Goal: Navigation & Orientation: Find specific page/section

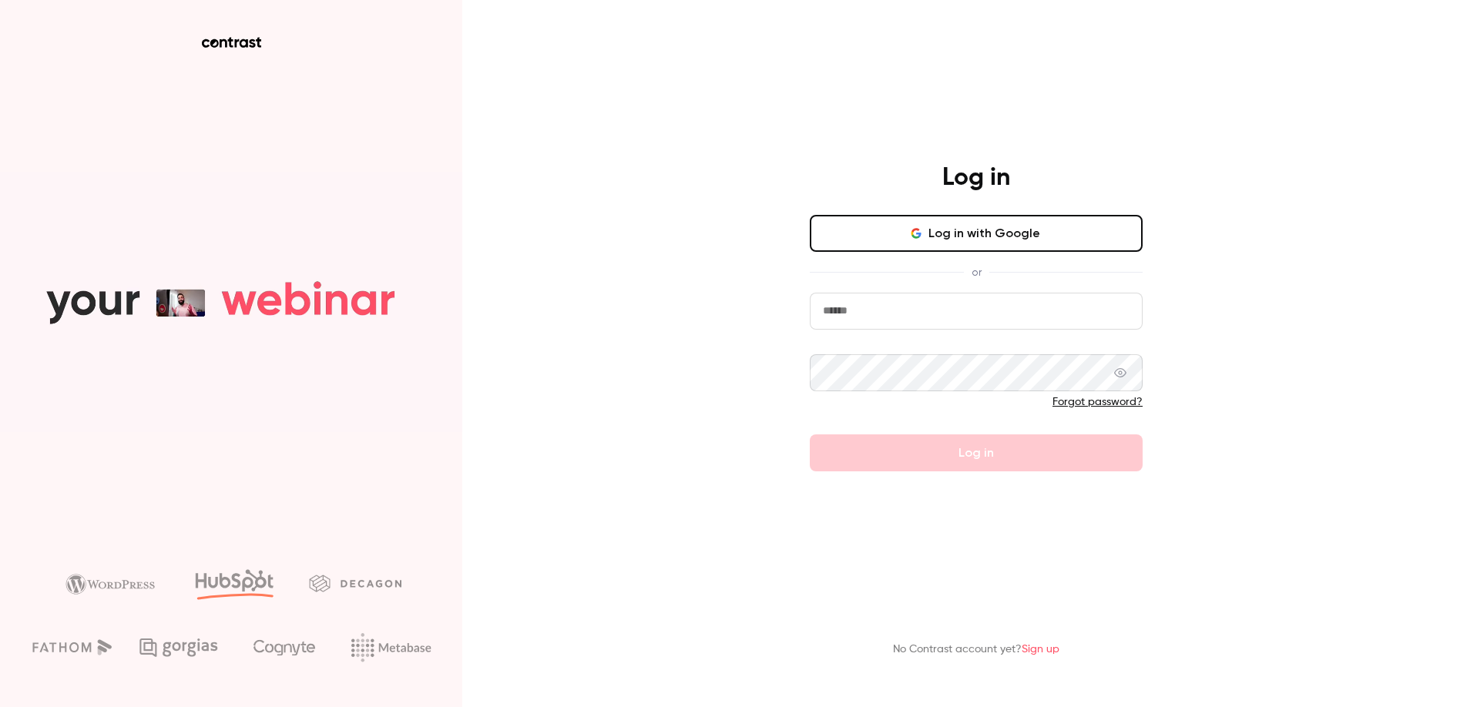
drag, startPoint x: 914, startPoint y: 288, endPoint x: 914, endPoint y: 309, distance: 20.8
click at [914, 289] on div "Log in with Google or Forgot password? Log in" at bounding box center [976, 343] width 333 height 257
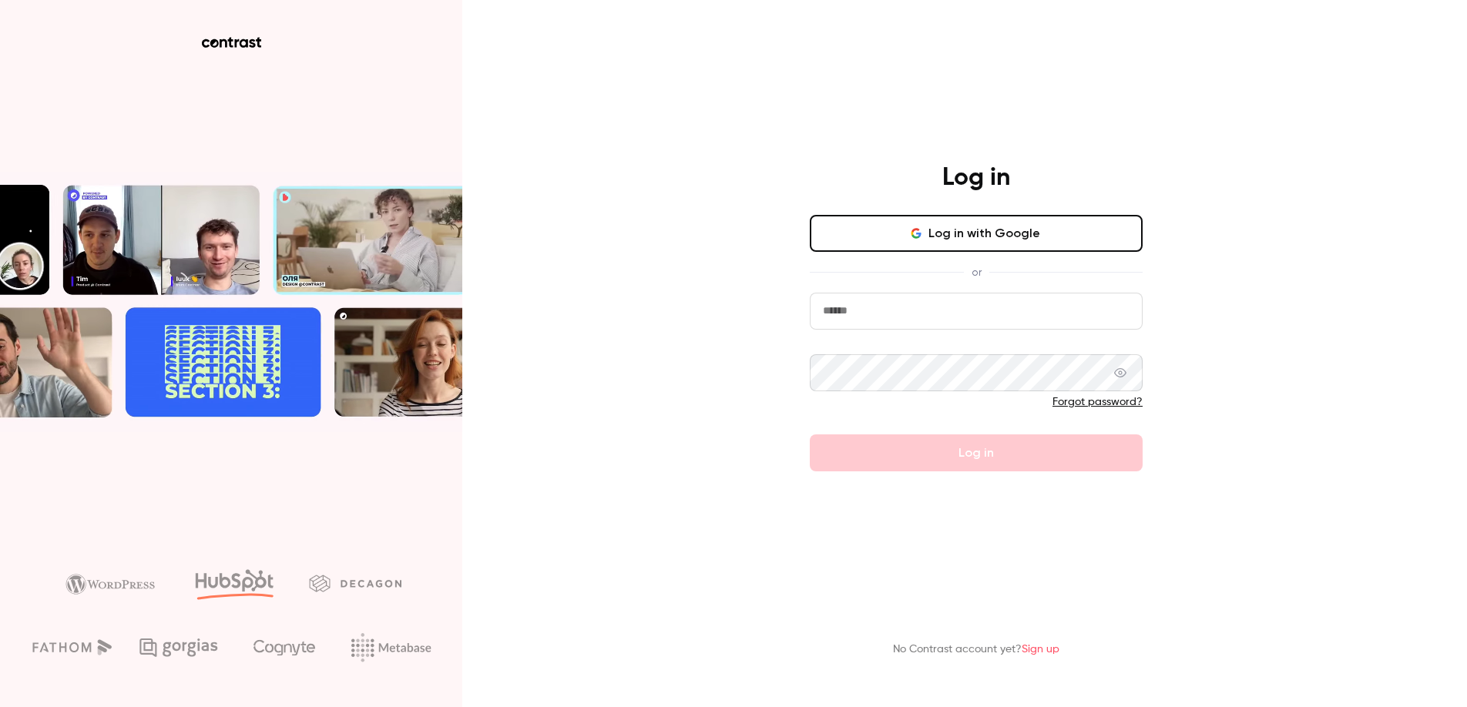
click at [914, 321] on input "email" at bounding box center [976, 311] width 333 height 37
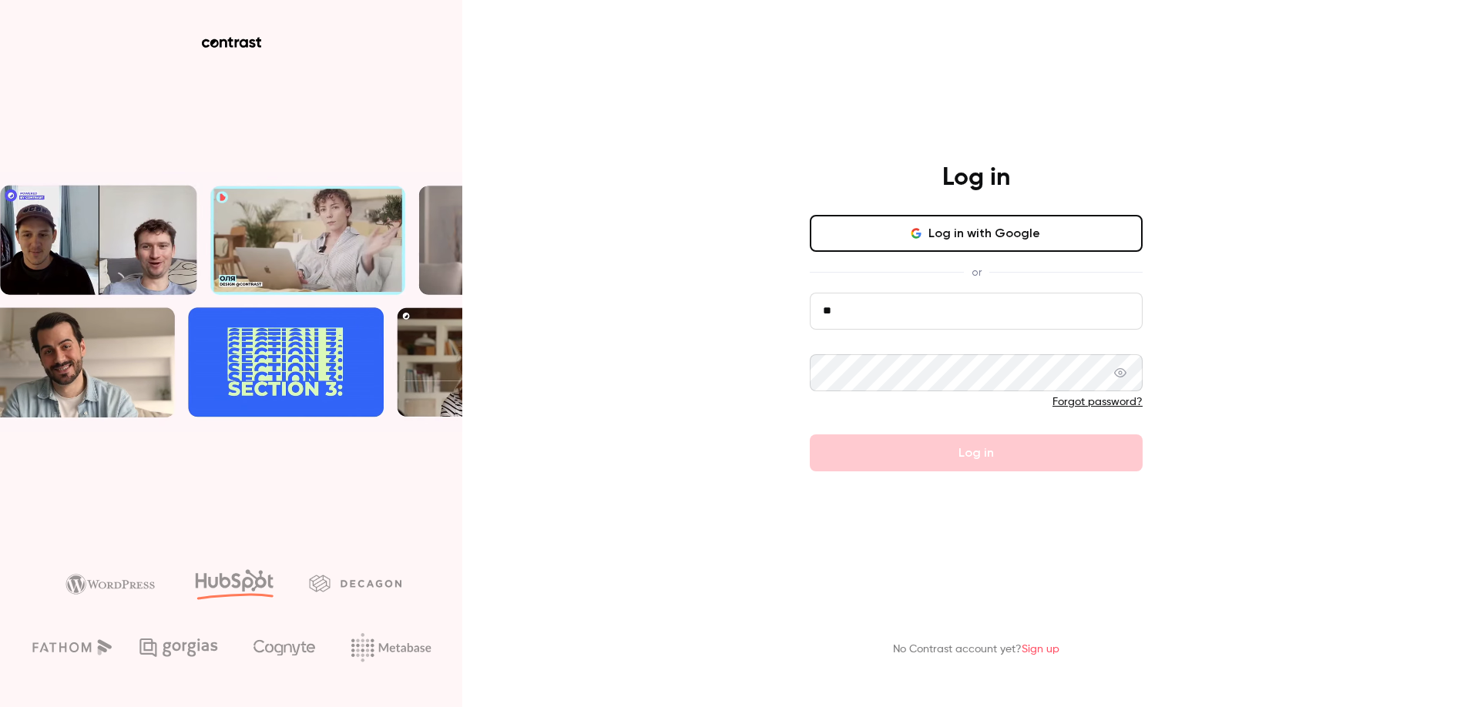
type input "*"
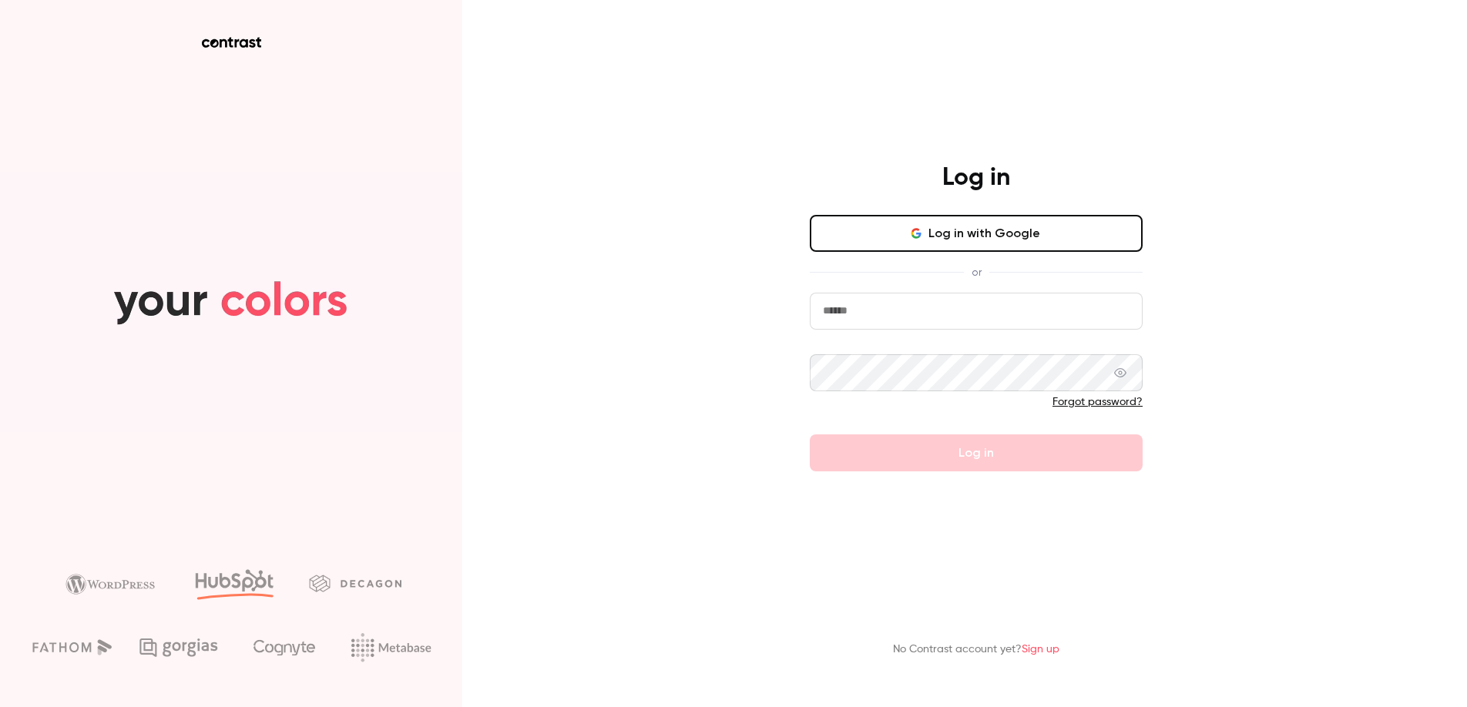
click at [904, 228] on button "Log in with Google" at bounding box center [976, 233] width 333 height 37
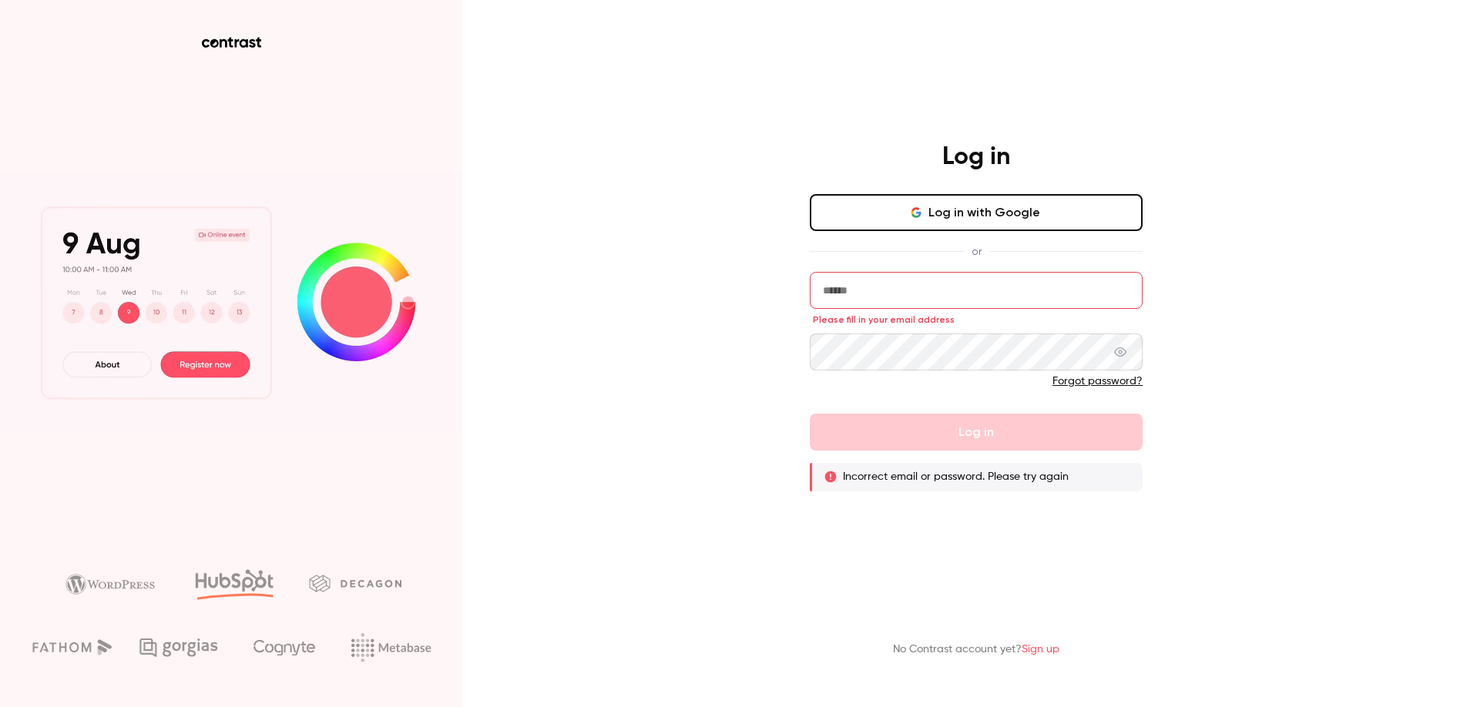
click at [816, 248] on div "Log in Log in with Google or Please fill in your email address Forgot password?…" at bounding box center [976, 317] width 401 height 350
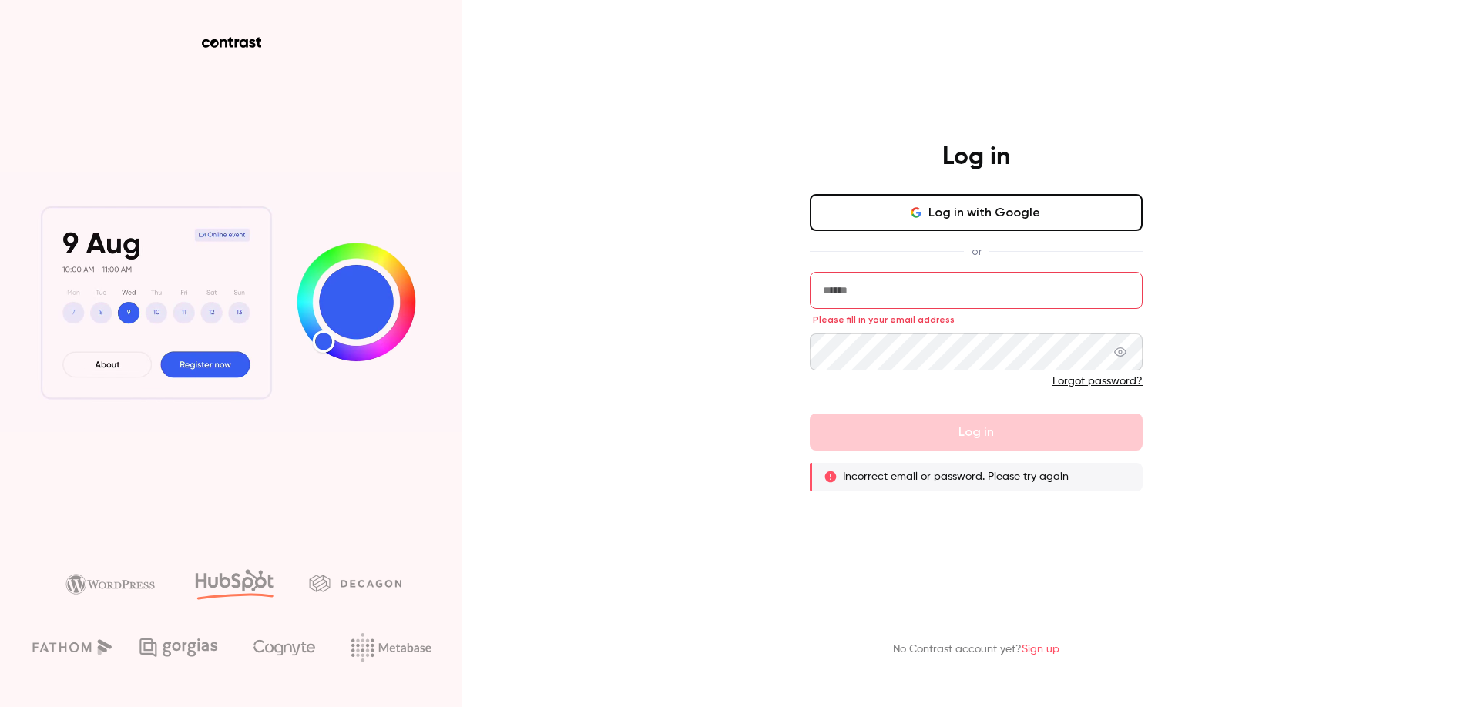
click at [893, 308] on input "email" at bounding box center [976, 290] width 333 height 37
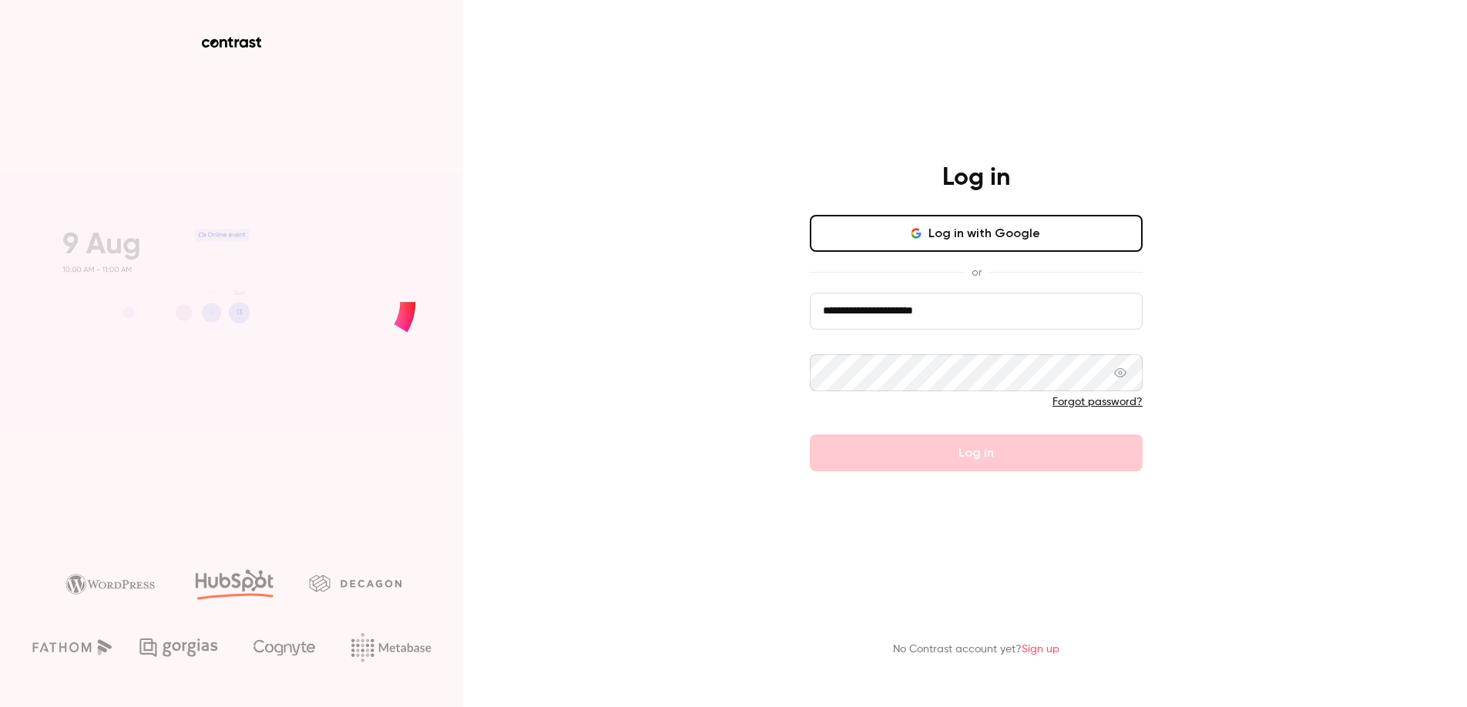
type input "**********"
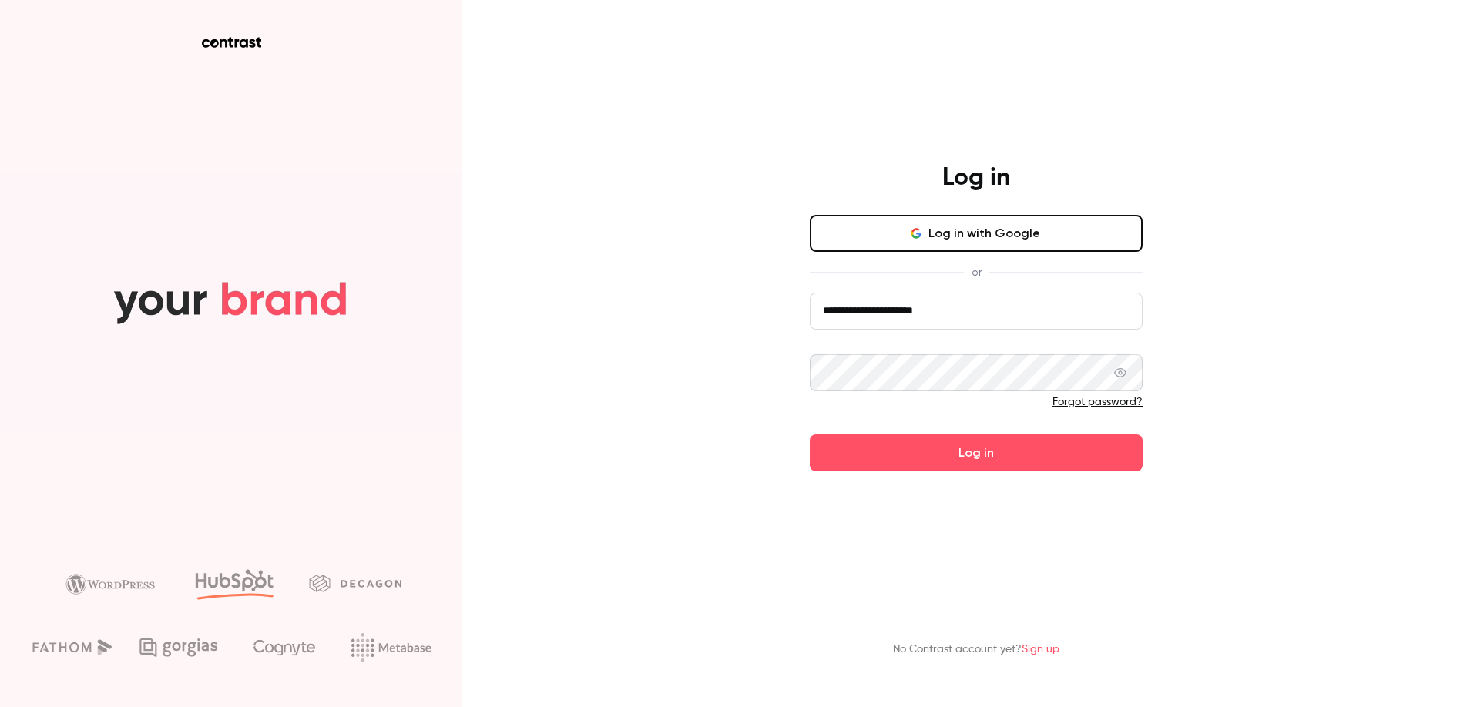
click at [810, 434] on button "Log in" at bounding box center [976, 452] width 333 height 37
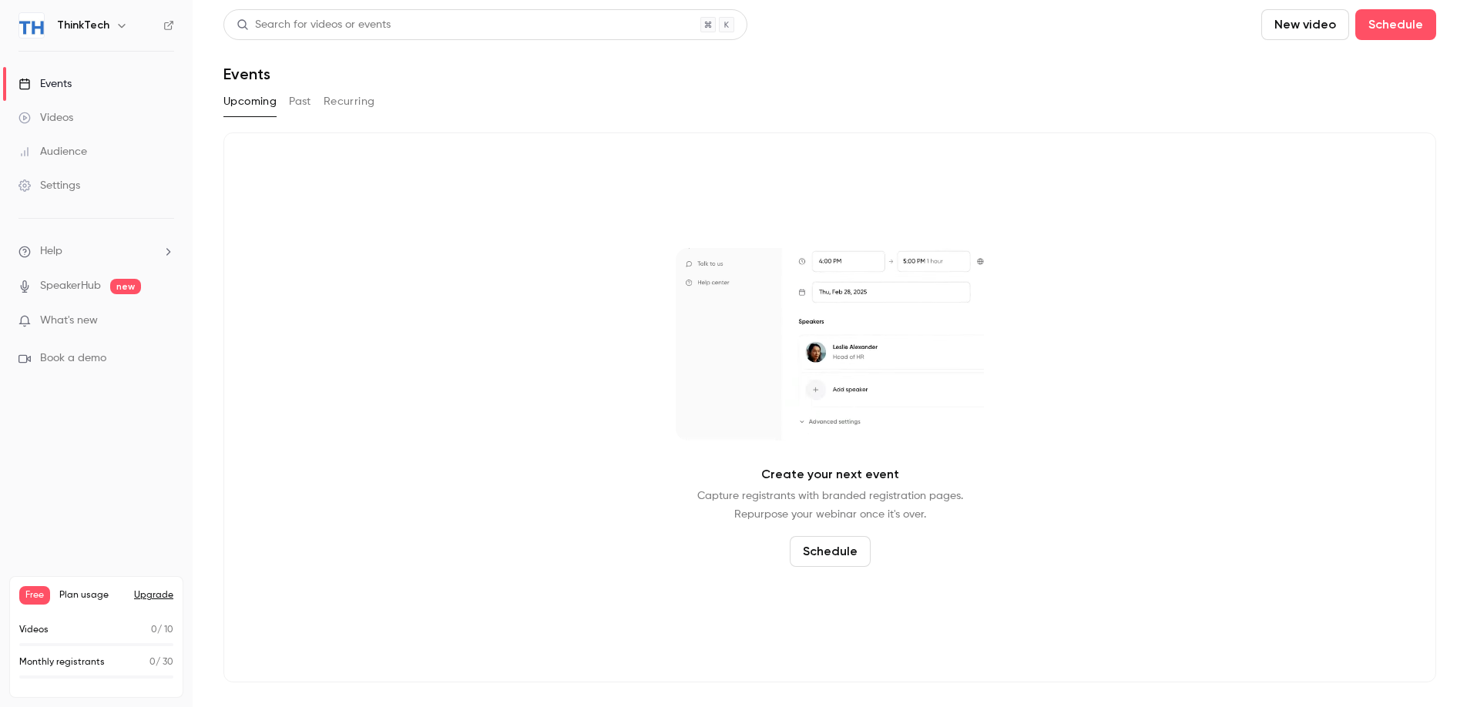
click at [289, 99] on button "Past" at bounding box center [300, 101] width 22 height 25
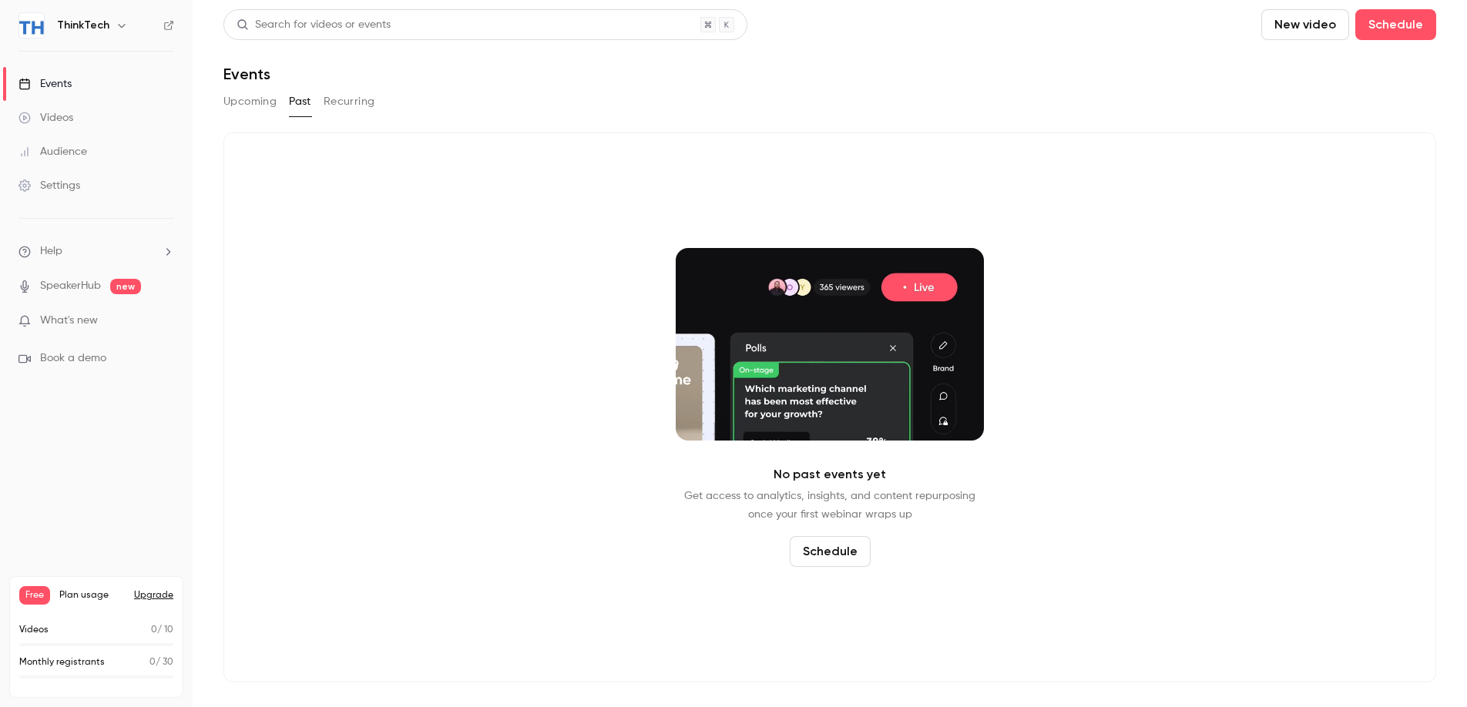
click at [118, 105] on link "Videos" at bounding box center [96, 118] width 193 height 34
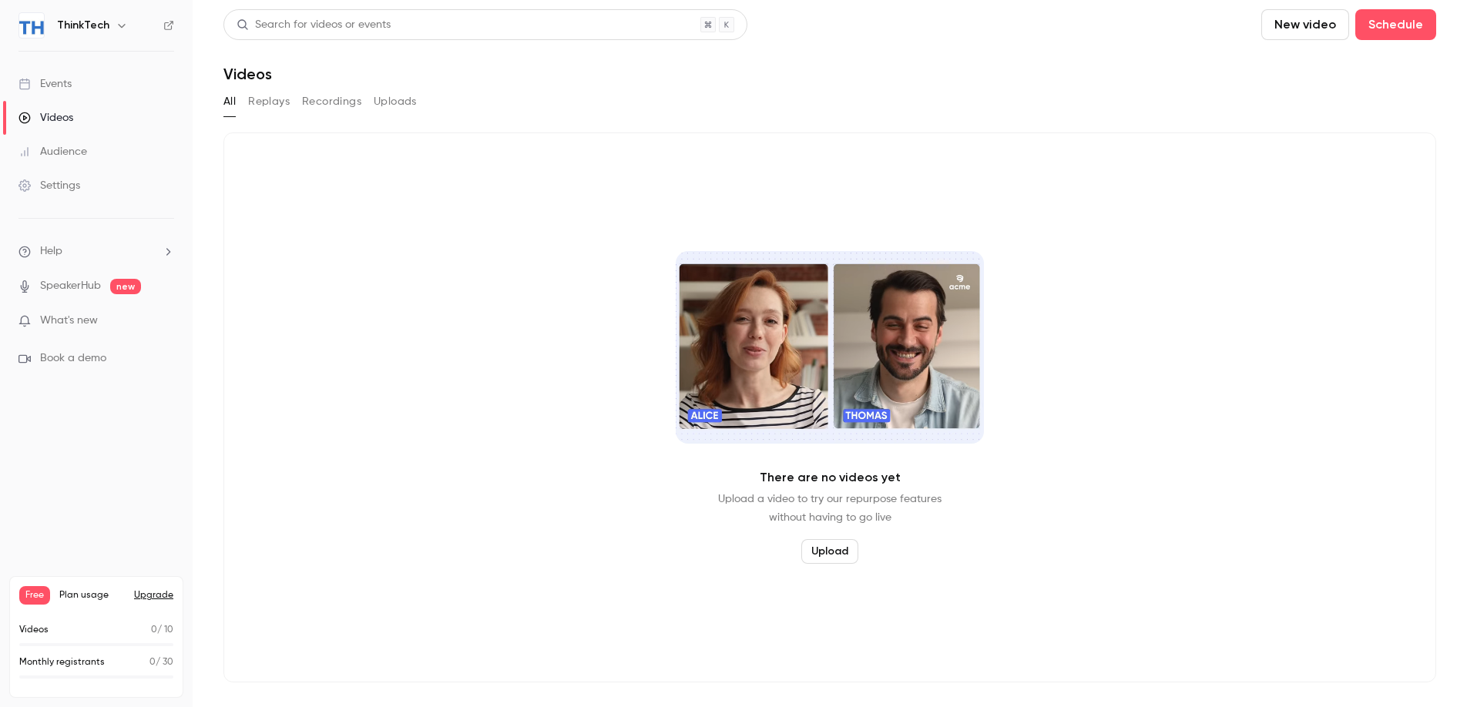
click at [327, 85] on section "Search for videos or events New video Schedule Videos All Replays Recordings Up…" at bounding box center [829, 353] width 1213 height 689
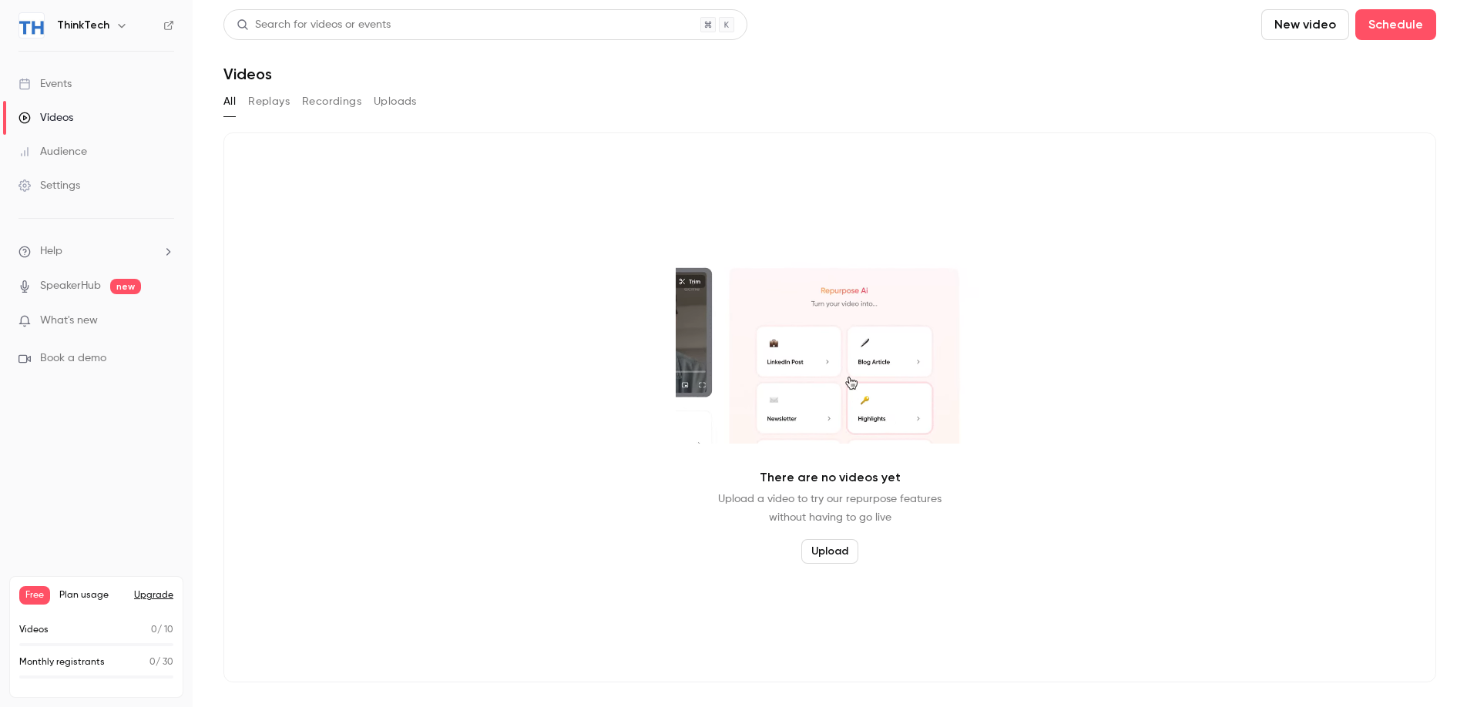
click at [316, 103] on button "Recordings" at bounding box center [331, 101] width 59 height 25
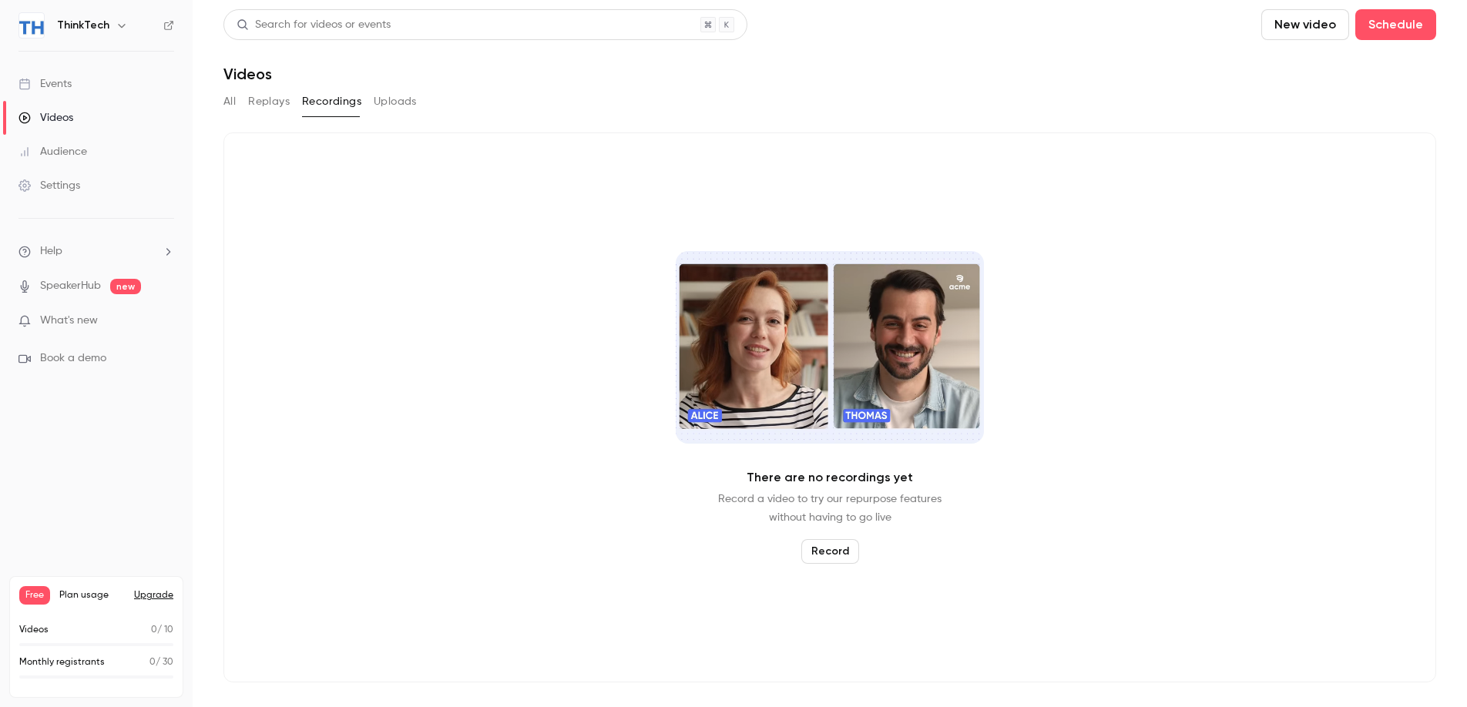
click at [380, 205] on div "There are no recordings yet Record a video to try our repurpose features withou…" at bounding box center [829, 408] width 1213 height 550
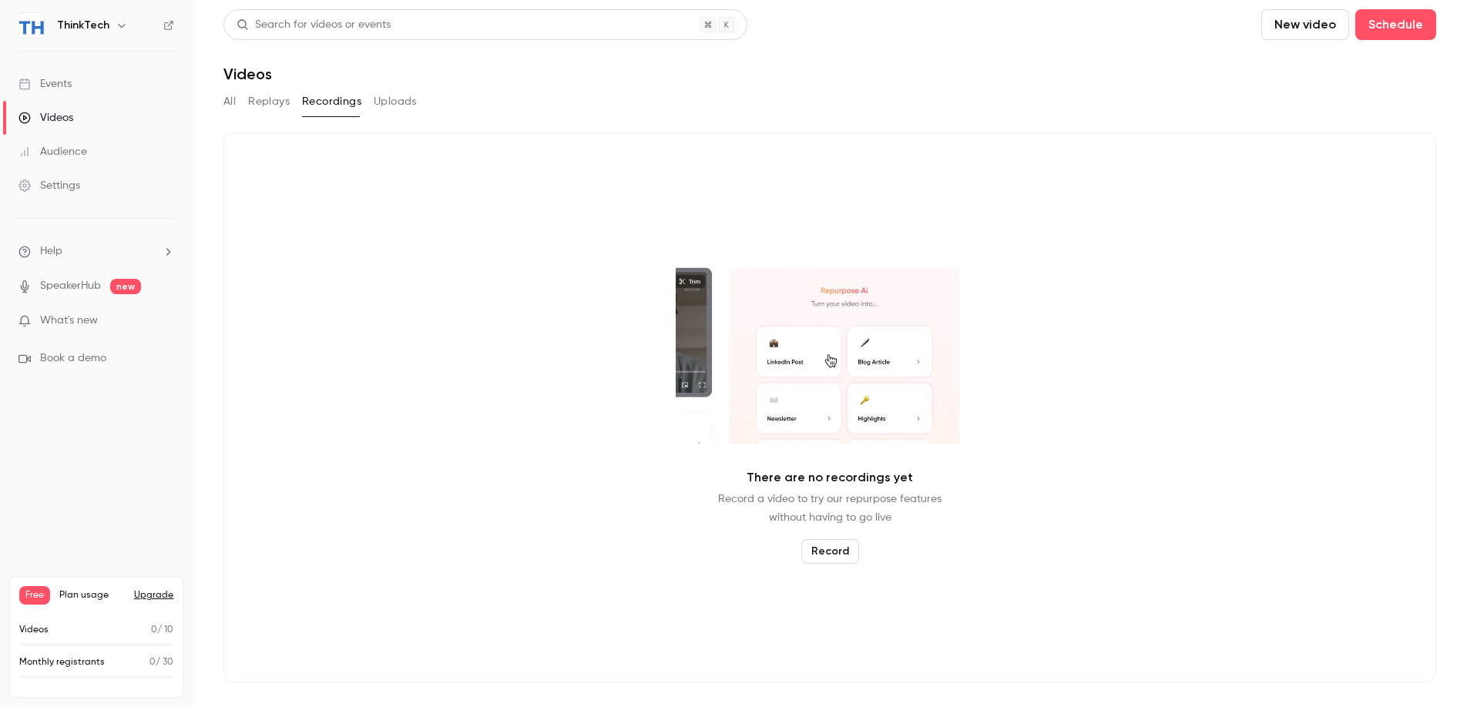
click at [374, 97] on button "Uploads" at bounding box center [395, 101] width 43 height 25
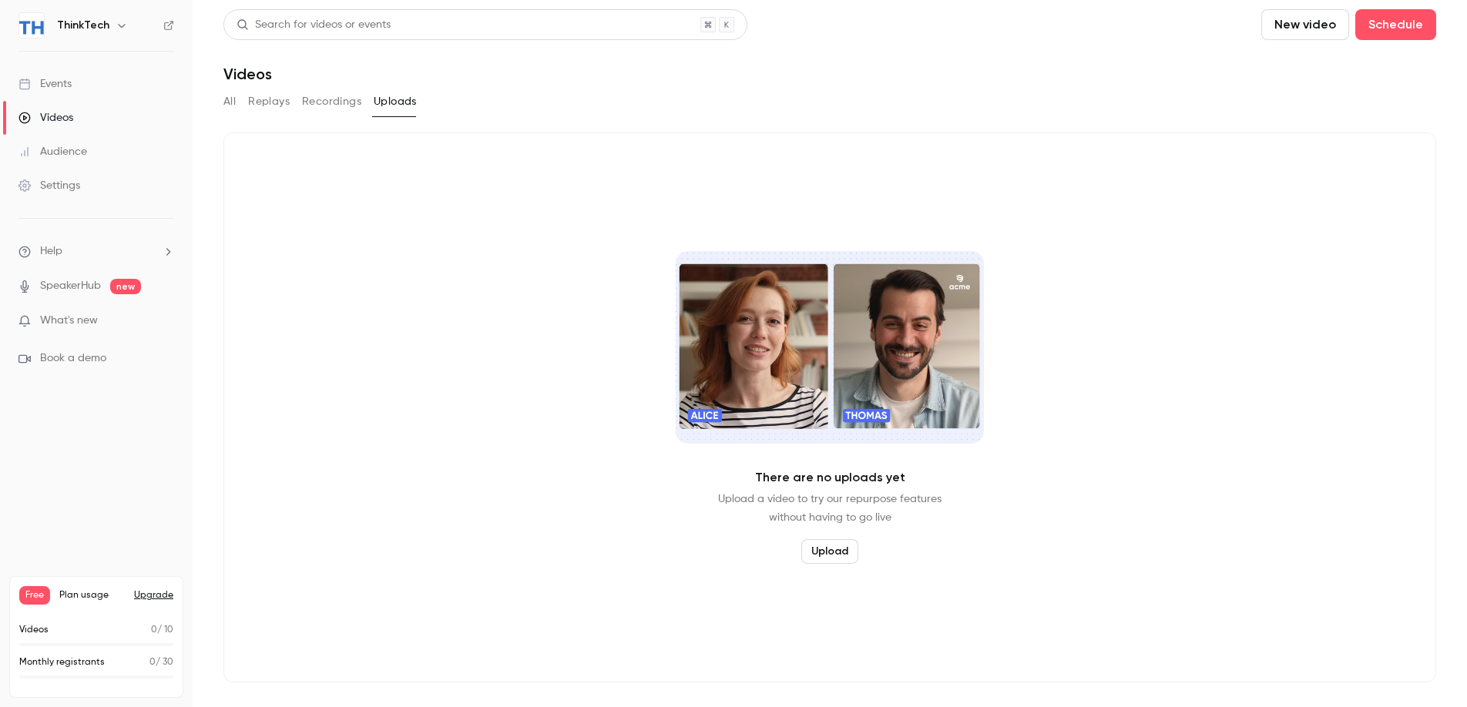
click at [96, 10] on nav "ThinkTech Events Videos Audience Settings Help SpeakerHub new What's new Book a…" at bounding box center [96, 353] width 193 height 707
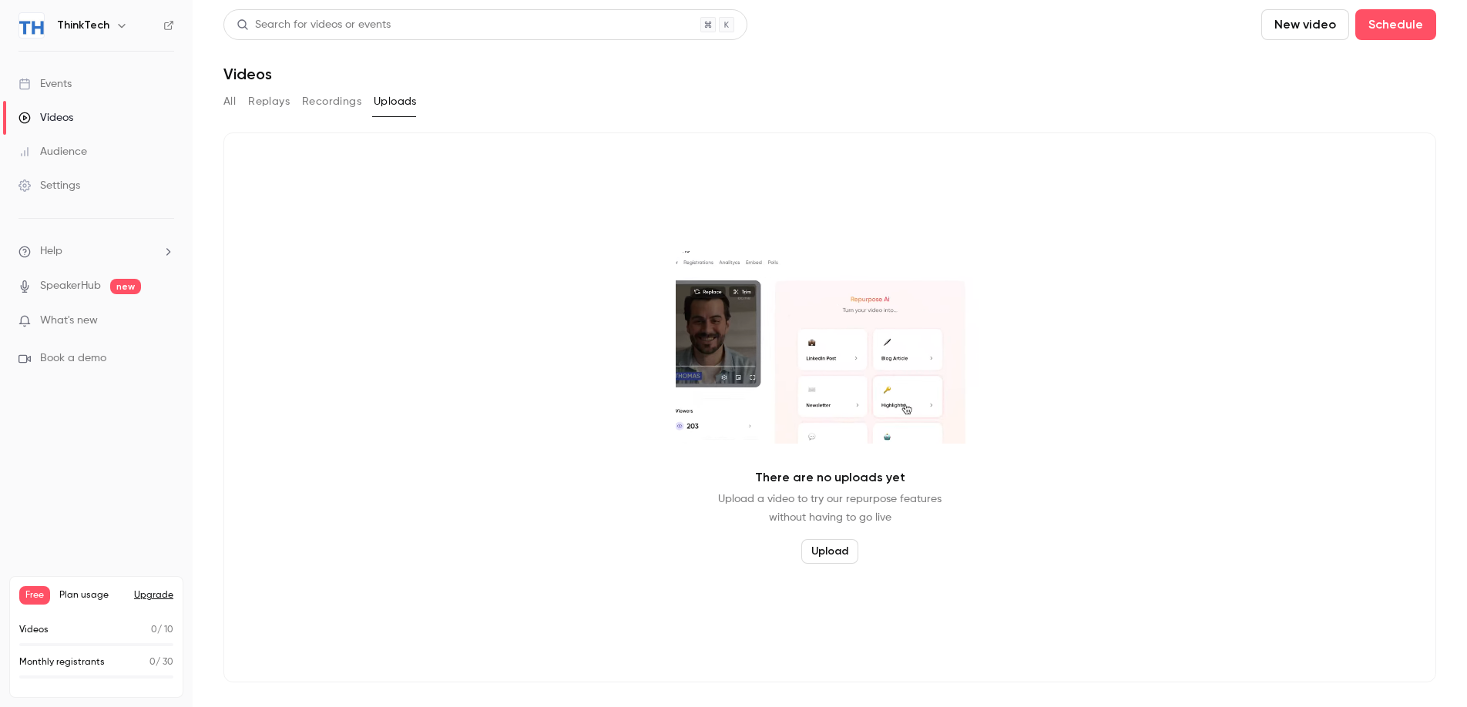
click at [97, 18] on h6 "ThinkTech" at bounding box center [83, 25] width 52 height 15
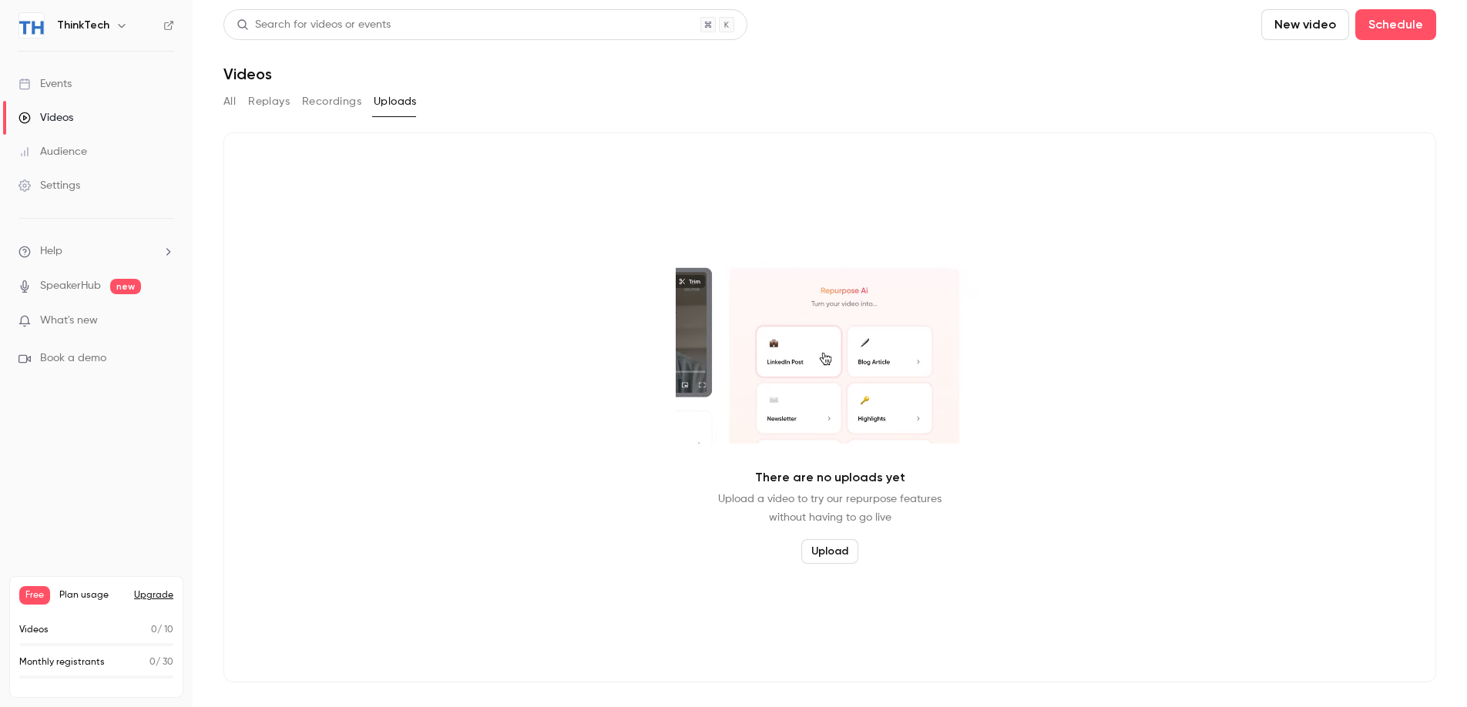
click at [22, 21] on img at bounding box center [31, 25] width 25 height 25
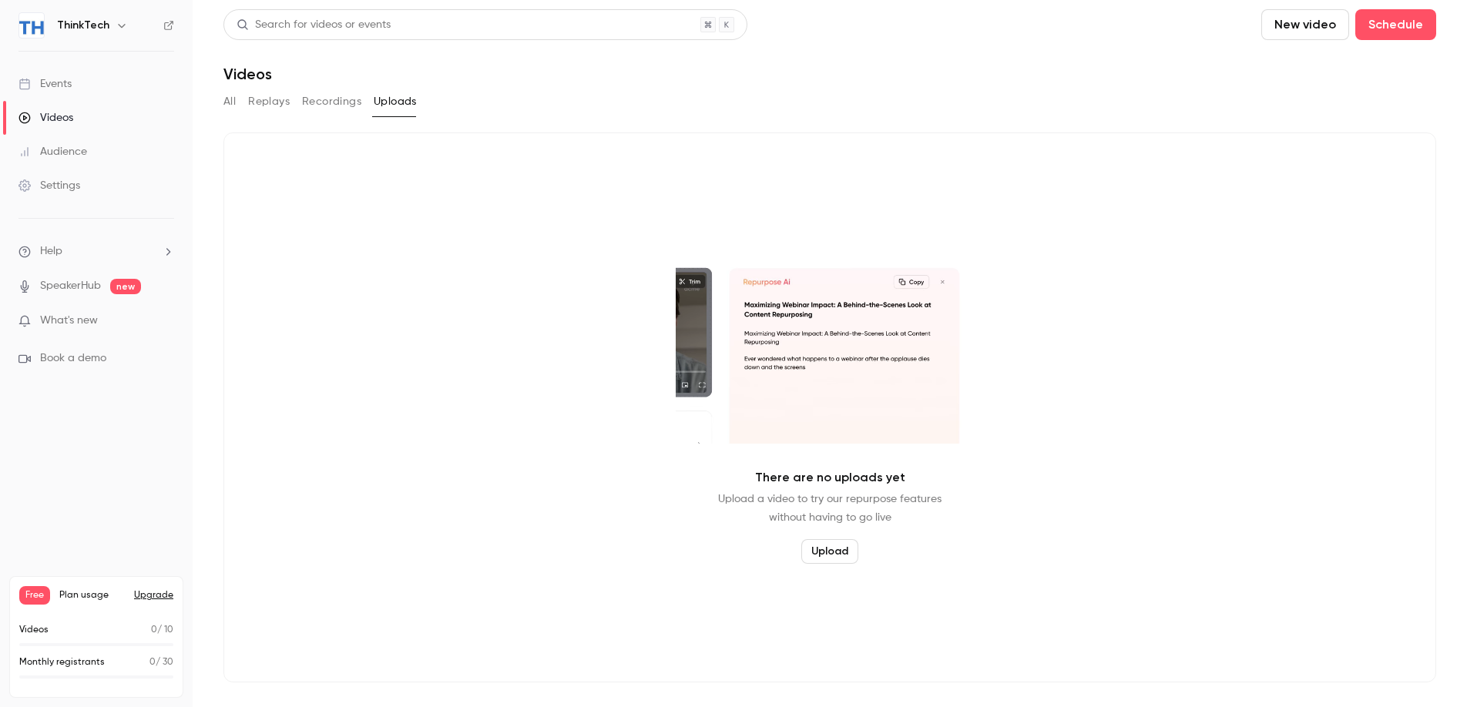
click at [74, 101] on link "Videos" at bounding box center [96, 118] width 193 height 34
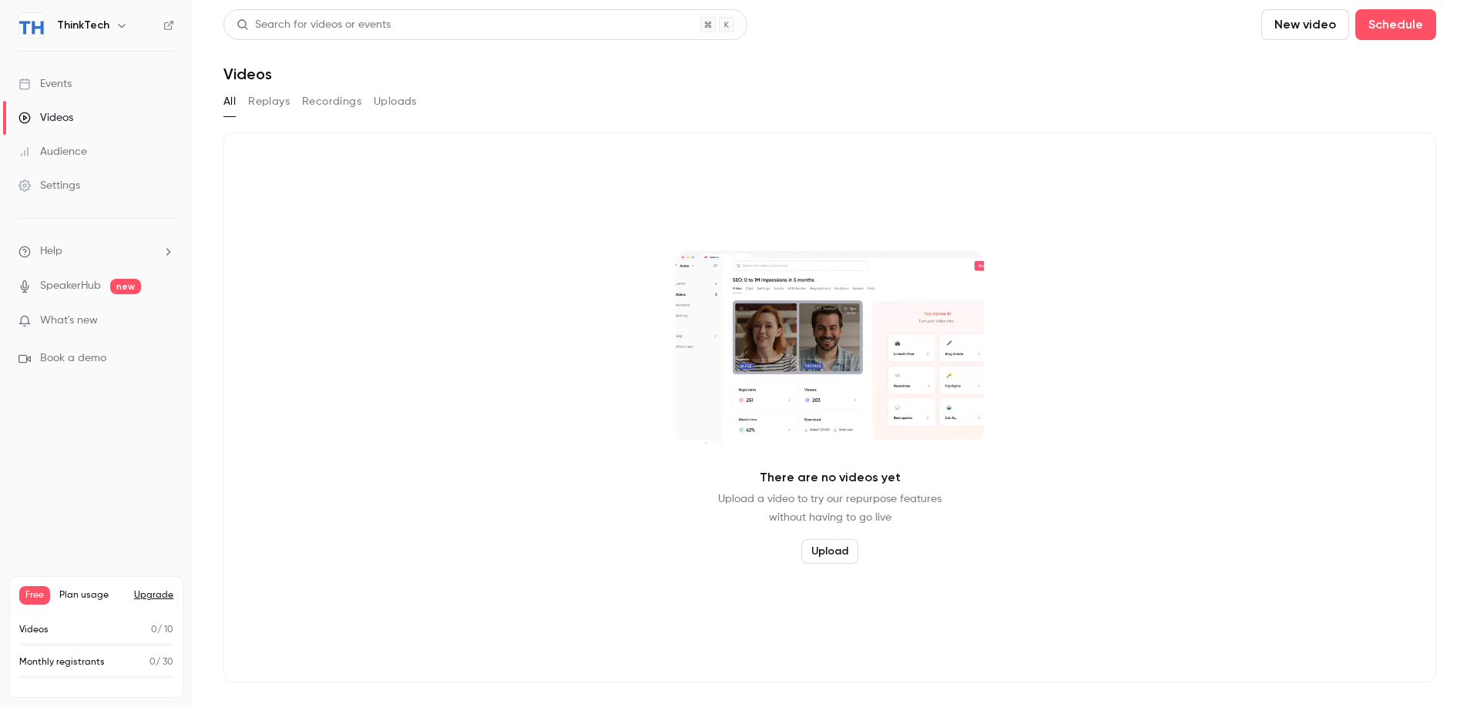
click at [82, 93] on link "Events" at bounding box center [96, 84] width 193 height 34
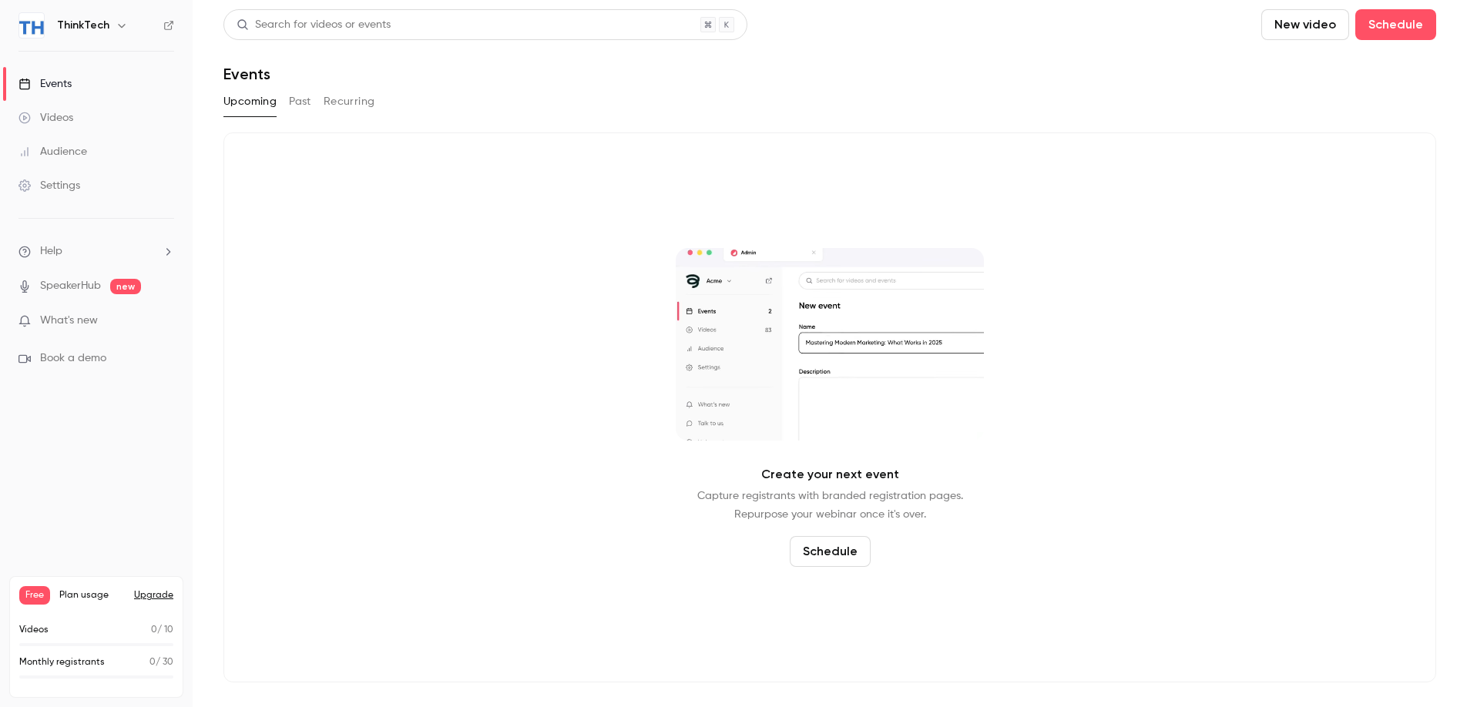
click at [75, 162] on link "Audience" at bounding box center [96, 152] width 193 height 34
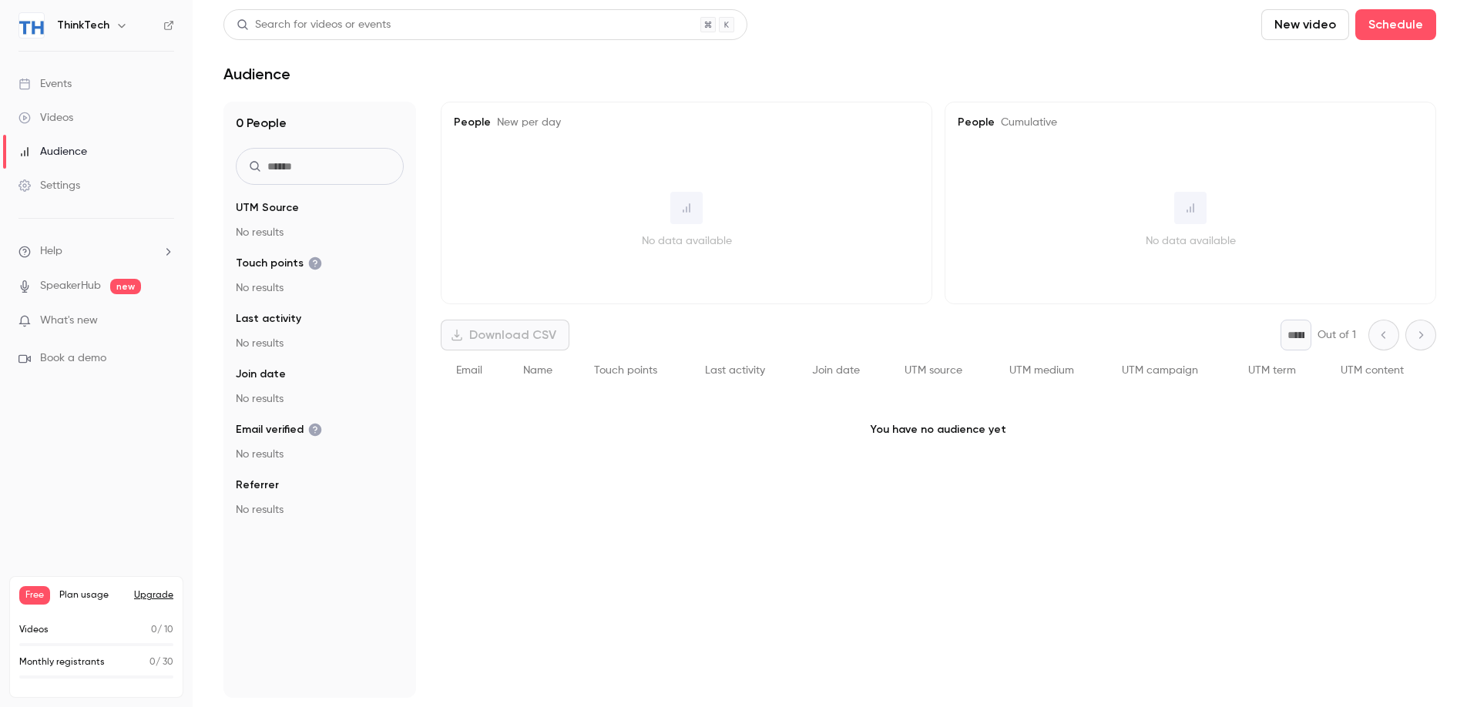
click at [71, 186] on div "Settings" at bounding box center [49, 185] width 62 height 15
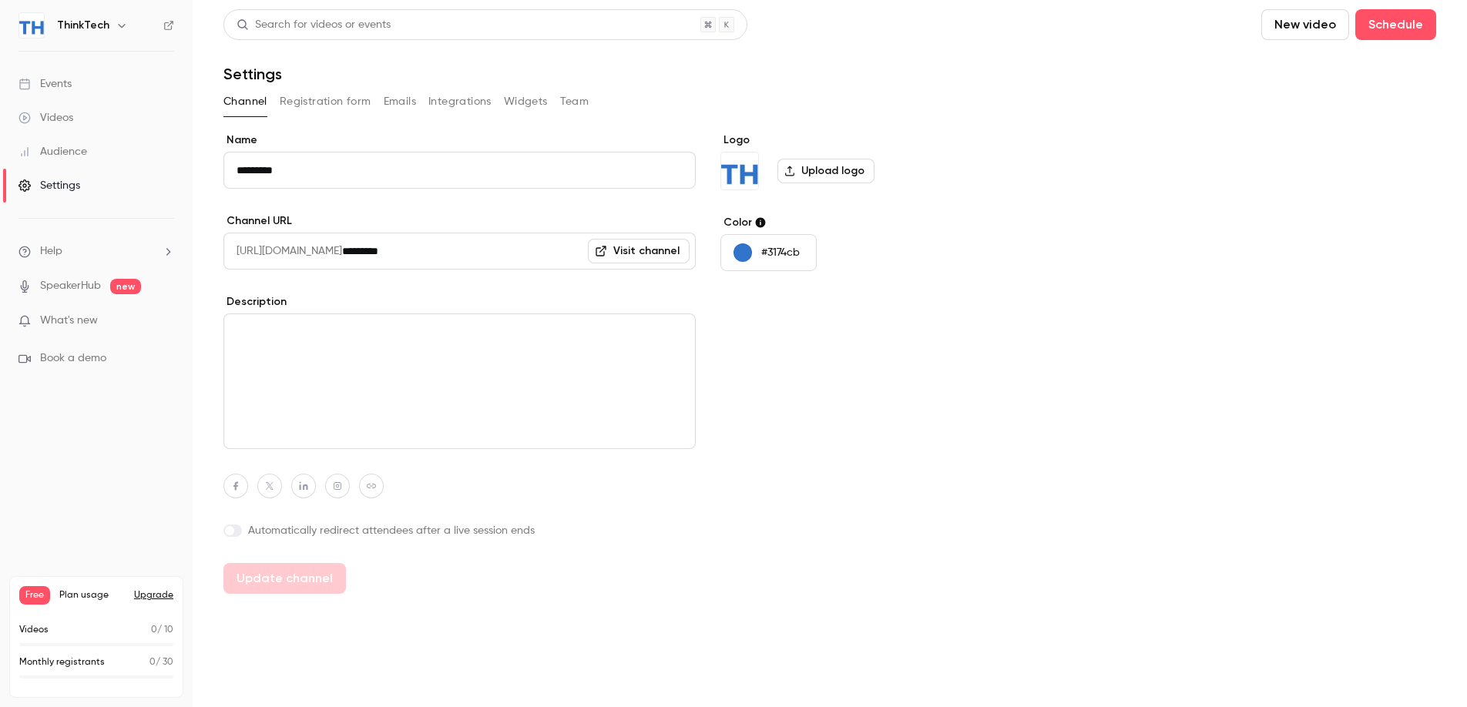
click at [126, 613] on div "Free Plan usage Upgrade Videos 0 / 10 Monthly registrants 0 / 30" at bounding box center [96, 637] width 174 height 122
